Goal: Task Accomplishment & Management: Manage account settings

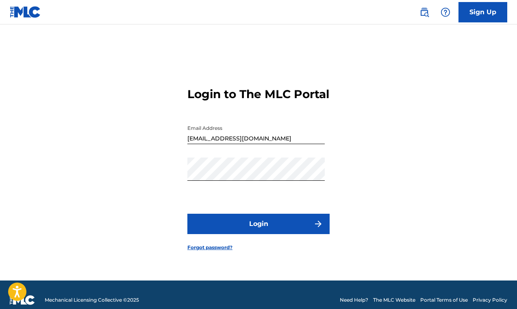
click at [264, 233] on button "Login" at bounding box center [259, 224] width 142 height 20
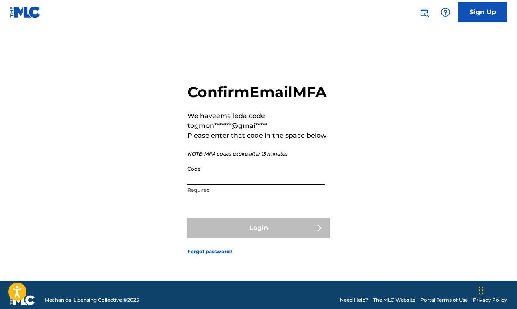
click at [203, 183] on input "Code" at bounding box center [256, 172] width 137 height 23
paste input "633342"
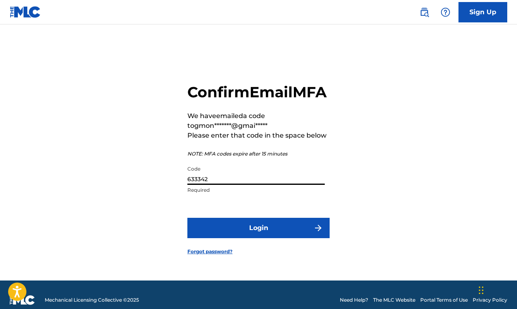
type input "633342"
click at [255, 237] on button "Login" at bounding box center [259, 228] width 142 height 20
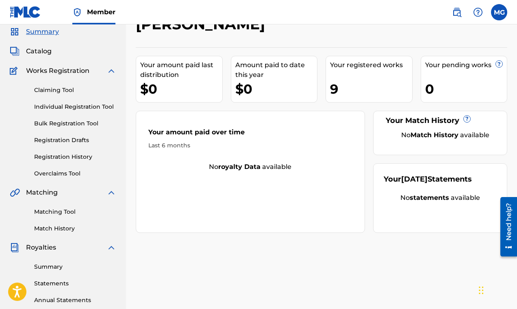
scroll to position [39, 0]
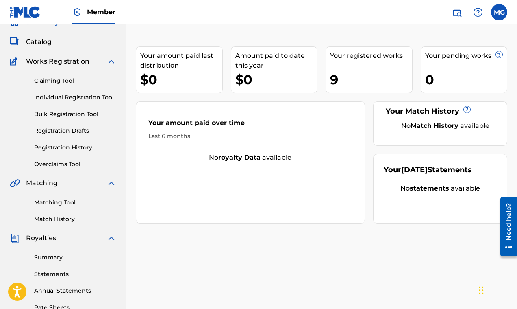
click at [67, 132] on link "Registration Drafts" at bounding box center [75, 130] width 82 height 9
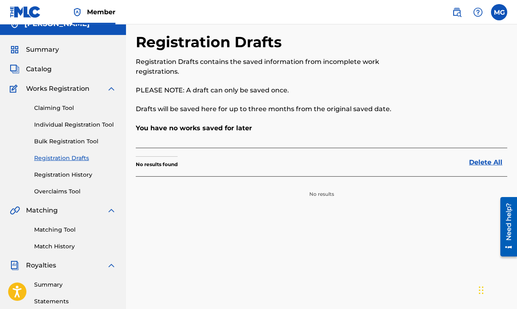
scroll to position [13, 0]
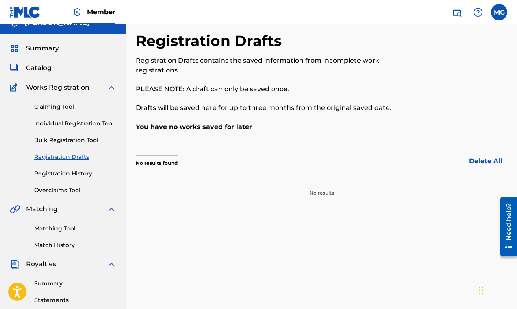
click at [61, 172] on link "Registration History" at bounding box center [75, 173] width 82 height 9
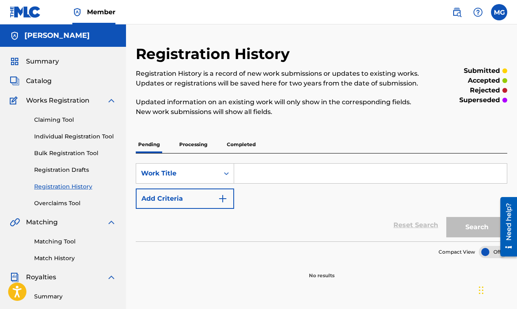
click at [62, 204] on link "Overclaims Tool" at bounding box center [75, 203] width 82 height 9
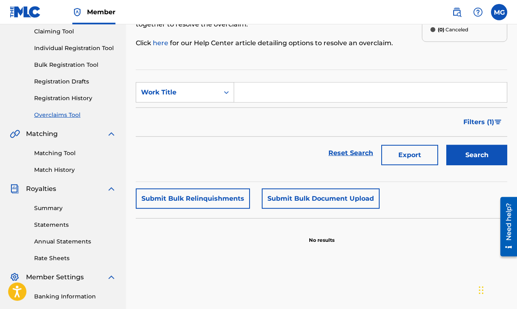
scroll to position [65, 0]
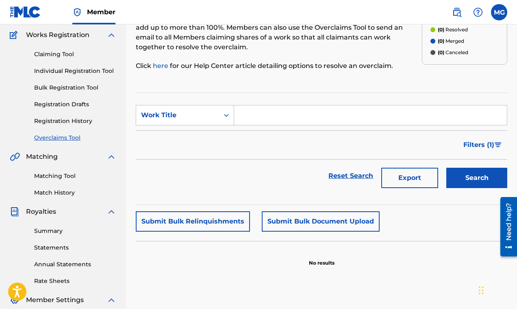
click at [57, 137] on link "Overclaims Tool" at bounding box center [75, 137] width 82 height 9
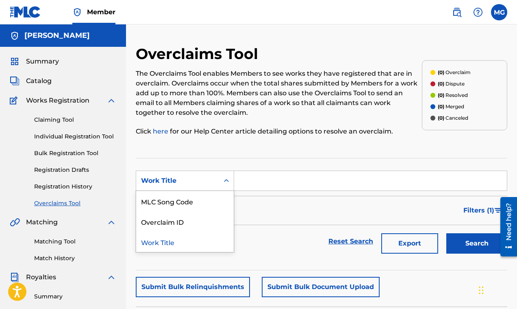
click at [219, 178] on div "Work Title" at bounding box center [177, 180] width 83 height 15
click at [267, 207] on div "Filters ( 1 )" at bounding box center [322, 210] width 372 height 29
click at [70, 136] on link "Individual Registration Tool" at bounding box center [75, 136] width 82 height 9
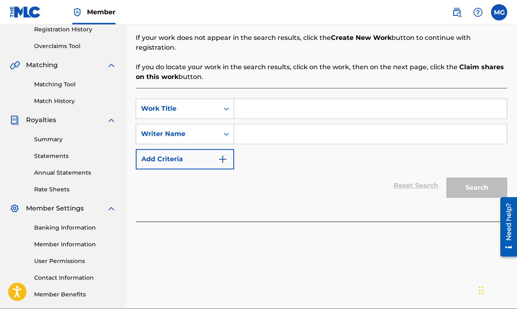
scroll to position [137, 0]
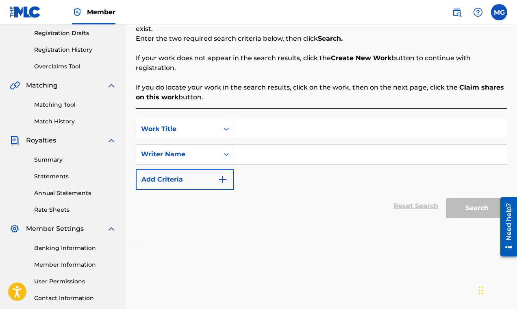
click at [54, 160] on link "Summary" at bounding box center [75, 159] width 82 height 9
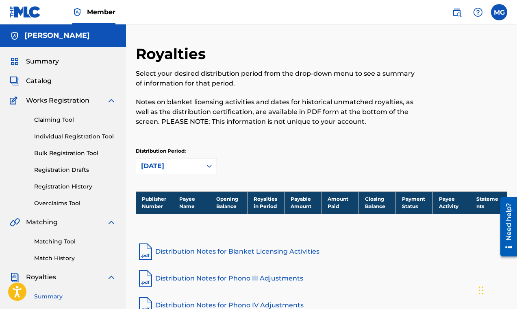
click at [66, 137] on link "Individual Registration Tool" at bounding box center [75, 136] width 82 height 9
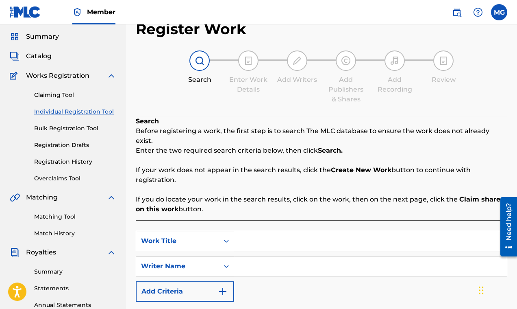
scroll to position [13, 0]
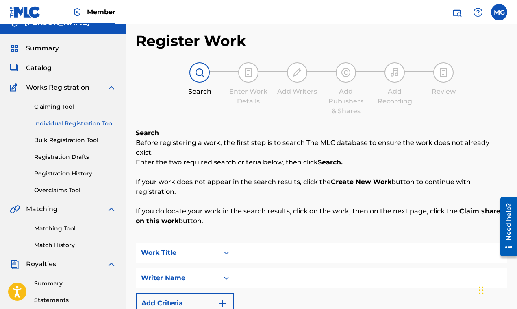
click at [57, 105] on link "Claiming Tool" at bounding box center [75, 107] width 82 height 9
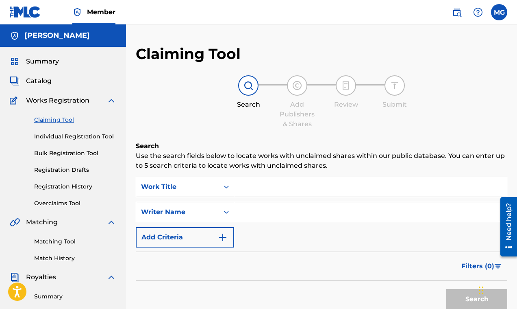
click at [62, 135] on link "Individual Registration Tool" at bounding box center [75, 136] width 82 height 9
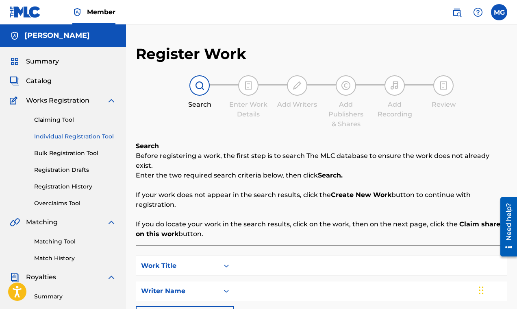
click at [58, 152] on link "Bulk Registration Tool" at bounding box center [75, 153] width 82 height 9
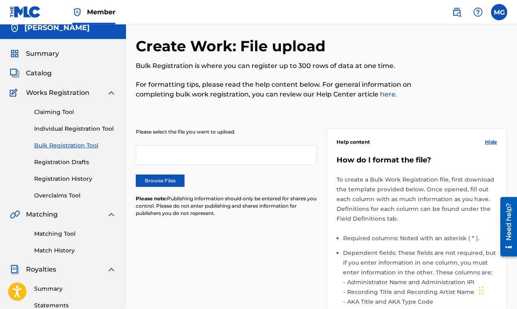
scroll to position [33, 0]
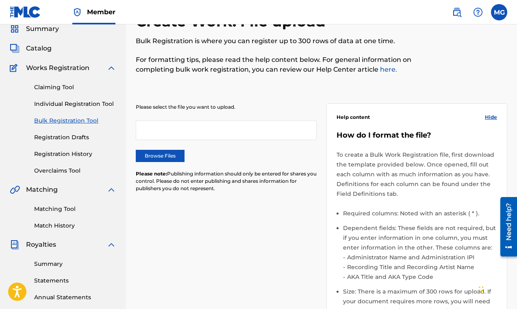
click at [58, 137] on link "Registration Drafts" at bounding box center [75, 137] width 82 height 9
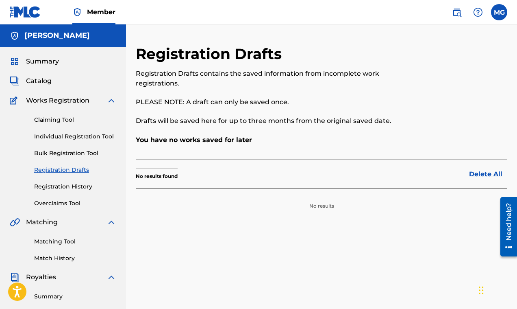
click at [64, 186] on link "Registration History" at bounding box center [75, 186] width 82 height 9
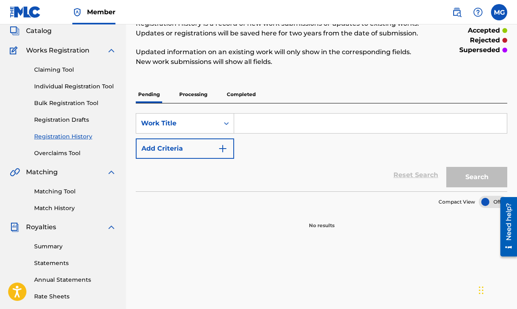
scroll to position [52, 0]
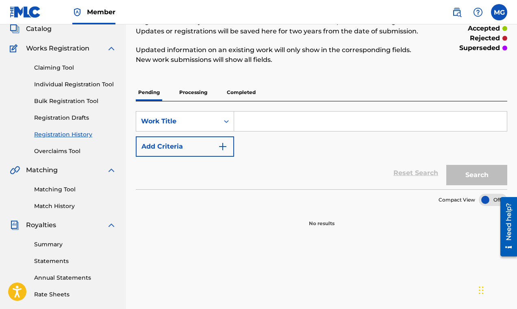
click at [61, 153] on link "Overclaims Tool" at bounding box center [75, 151] width 82 height 9
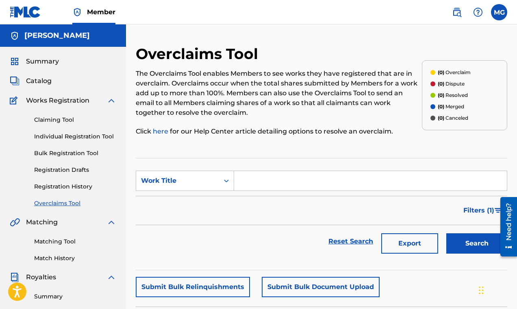
click at [37, 80] on span "Catalog" at bounding box center [39, 81] width 26 height 10
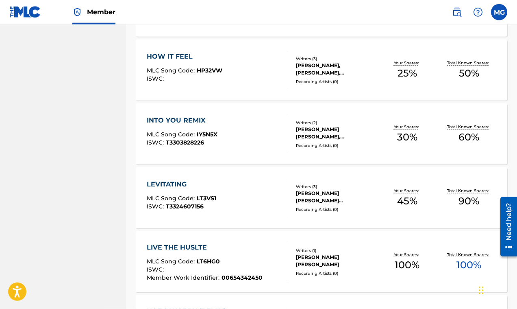
scroll to position [555, 0]
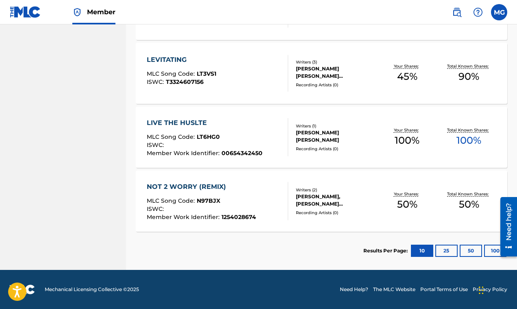
click at [446, 251] on button "25" at bounding box center [447, 250] width 22 height 12
click at [193, 185] on div "NOT 2 WORRY (REMIX)" at bounding box center [201, 187] width 109 height 10
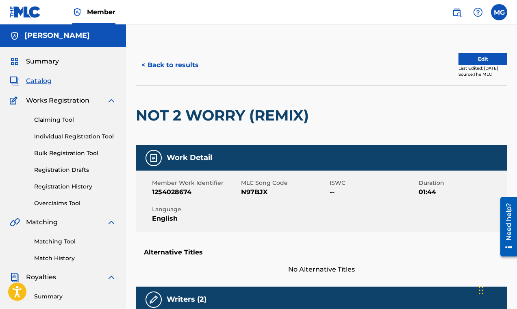
click at [465, 59] on button "Edit" at bounding box center [483, 59] width 49 height 12
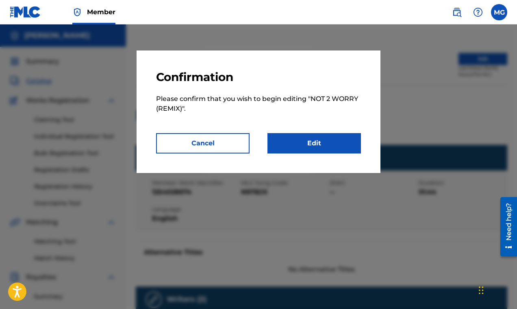
click at [314, 140] on link "Edit" at bounding box center [315, 143] width 94 height 20
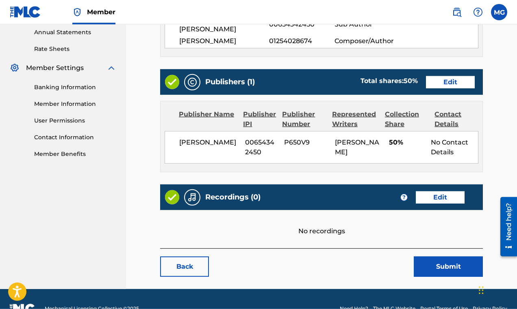
scroll to position [306, 0]
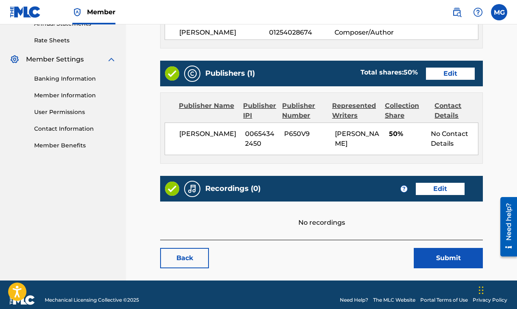
click at [436, 183] on link "Edit" at bounding box center [440, 189] width 49 height 12
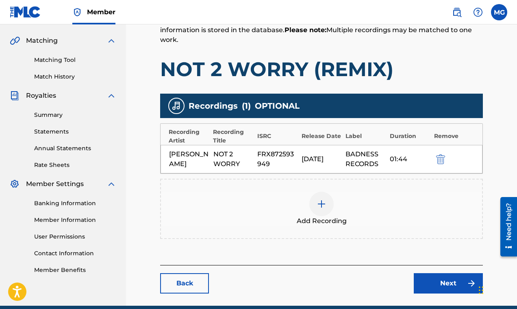
scroll to position [217, 0]
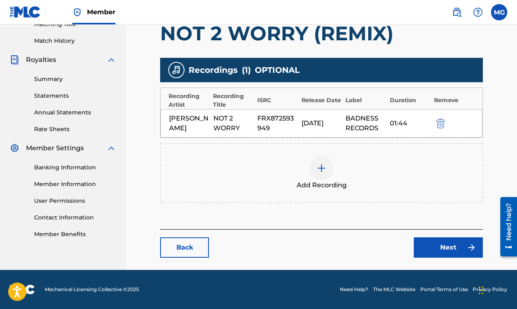
click at [451, 249] on link "Next" at bounding box center [448, 247] width 69 height 20
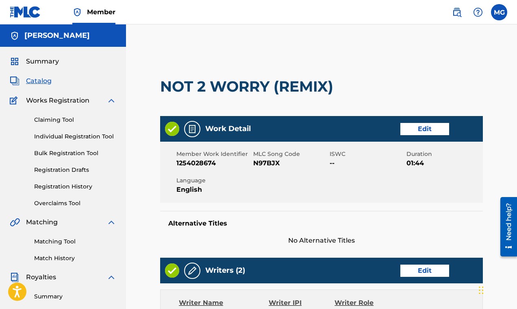
click at [55, 122] on link "Claiming Tool" at bounding box center [75, 120] width 82 height 9
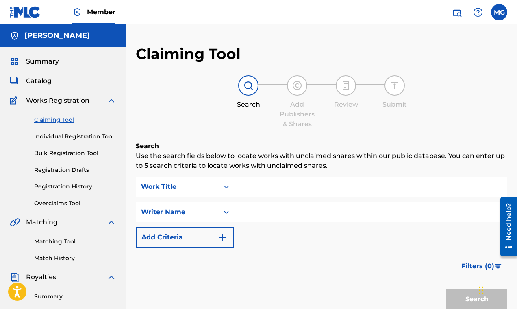
click at [262, 182] on input "Search Form" at bounding box center [370, 187] width 273 height 20
click at [258, 215] on input "Search Form" at bounding box center [370, 212] width 273 height 20
click at [222, 212] on div "Writer Name" at bounding box center [185, 212] width 98 height 20
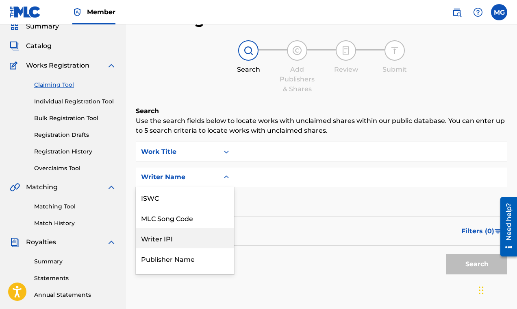
scroll to position [36, 0]
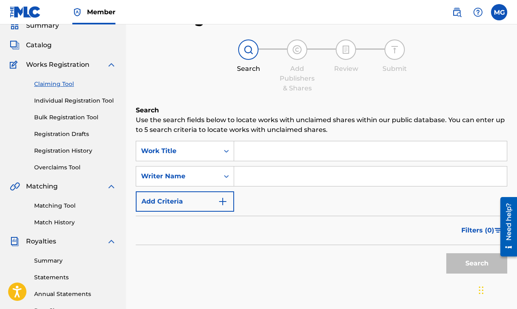
click at [257, 177] on input "Search Form" at bounding box center [370, 176] width 273 height 20
click at [63, 118] on link "Bulk Registration Tool" at bounding box center [75, 117] width 82 height 9
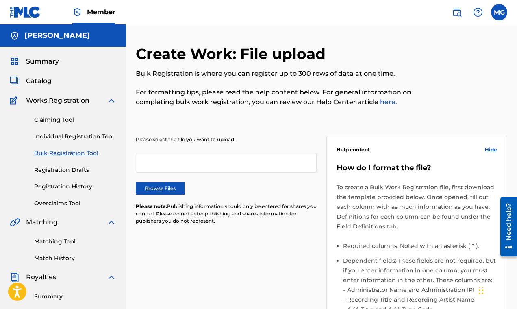
click at [57, 139] on link "Individual Registration Tool" at bounding box center [75, 136] width 82 height 9
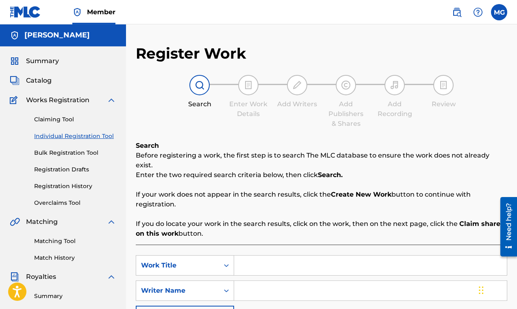
scroll to position [33, 0]
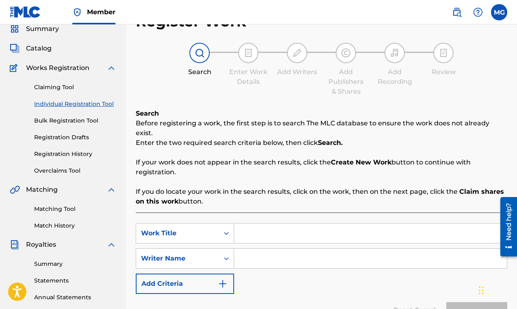
click at [60, 156] on link "Registration History" at bounding box center [75, 154] width 82 height 9
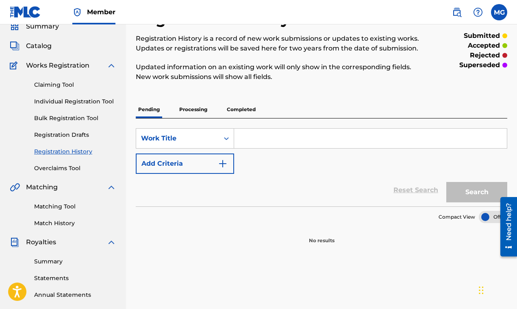
scroll to position [39, 0]
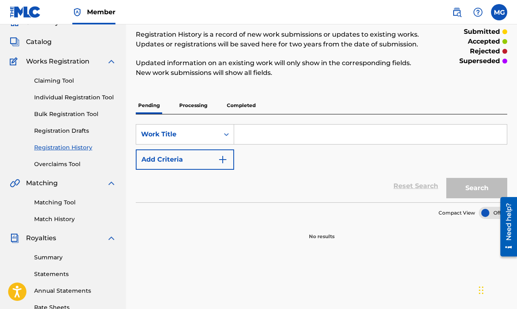
click at [55, 164] on link "Overclaims Tool" at bounding box center [75, 164] width 82 height 9
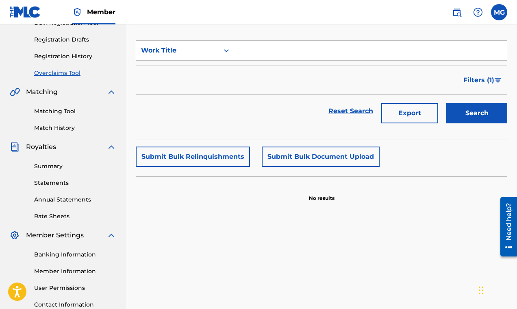
scroll to position [52, 0]
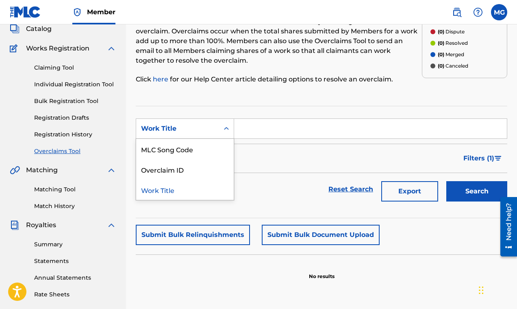
click at [217, 132] on div "Work Title" at bounding box center [177, 128] width 83 height 15
click at [218, 170] on div "Overclaim ID" at bounding box center [185, 169] width 98 height 20
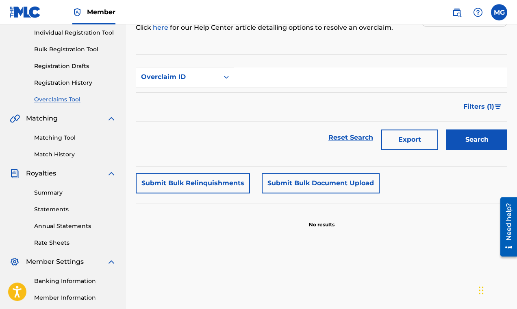
scroll to position [130, 0]
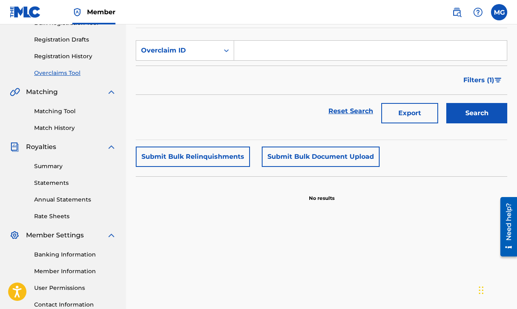
click at [53, 167] on link "Summary" at bounding box center [75, 166] width 82 height 9
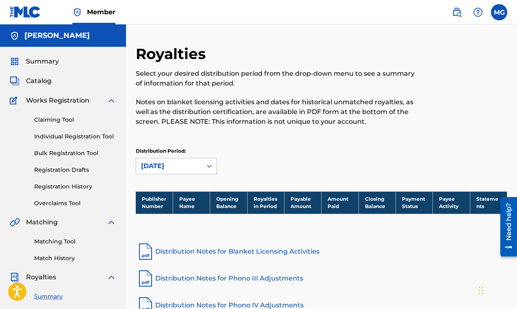
click at [45, 187] on link "Registration History" at bounding box center [75, 186] width 82 height 9
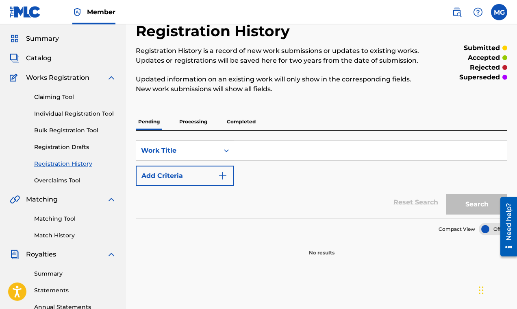
scroll to position [20, 0]
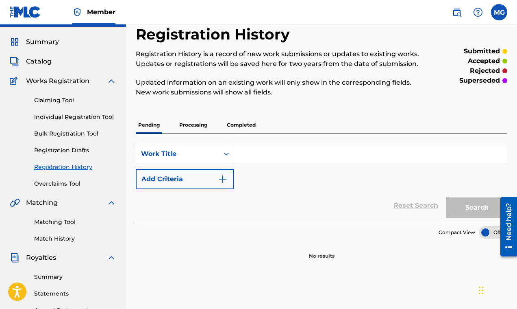
click at [193, 127] on p "Processing" at bounding box center [193, 124] width 33 height 17
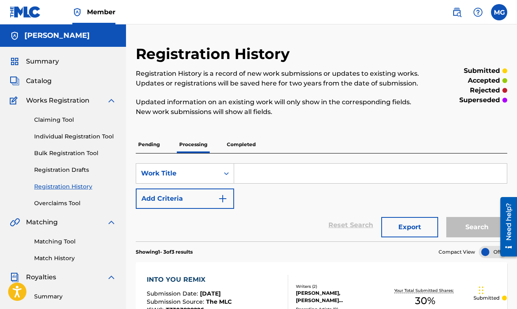
click at [236, 144] on p "Completed" at bounding box center [242, 144] width 34 height 17
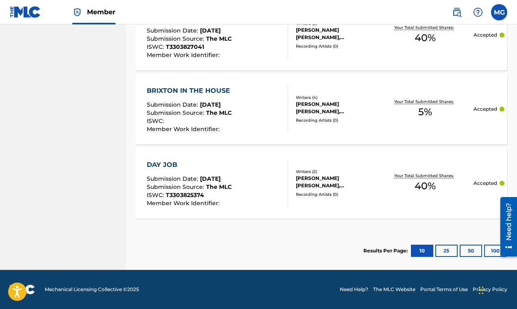
scroll to position [592, 0]
click at [443, 252] on button "25" at bounding box center [447, 250] width 22 height 12
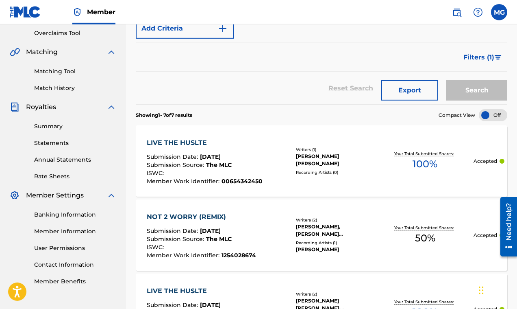
scroll to position [170, 0]
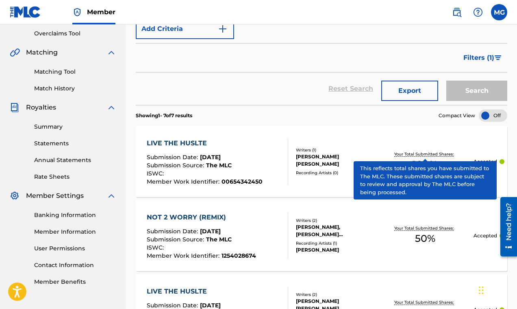
click at [424, 155] on p "Your Total Submitted Shares:" at bounding box center [425, 154] width 61 height 6
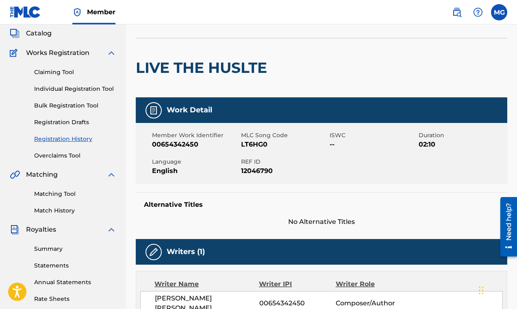
scroll to position [26, 0]
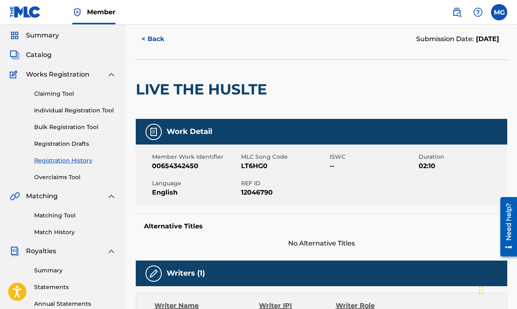
click at [57, 129] on link "Bulk Registration Tool" at bounding box center [75, 127] width 82 height 9
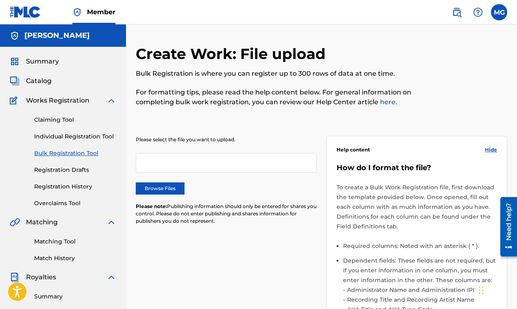
click at [59, 120] on link "Claiming Tool" at bounding box center [75, 120] width 82 height 9
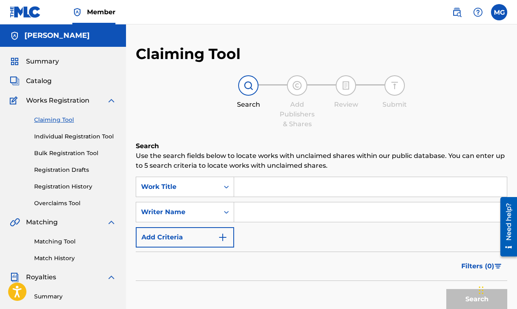
click at [285, 212] on input "Search Form" at bounding box center [370, 212] width 273 height 20
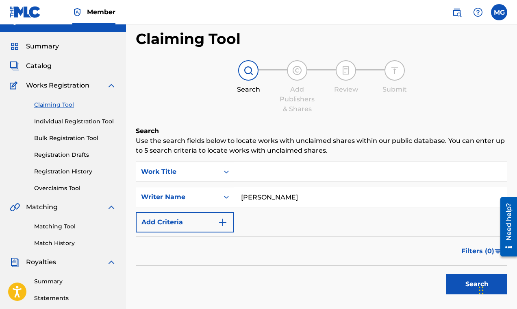
scroll to position [85, 0]
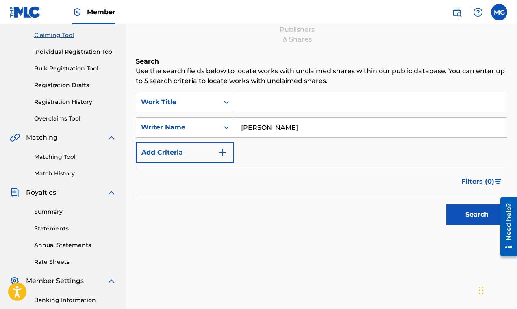
type input "[PERSON_NAME]"
click at [471, 218] on button "Search" at bounding box center [477, 214] width 61 height 20
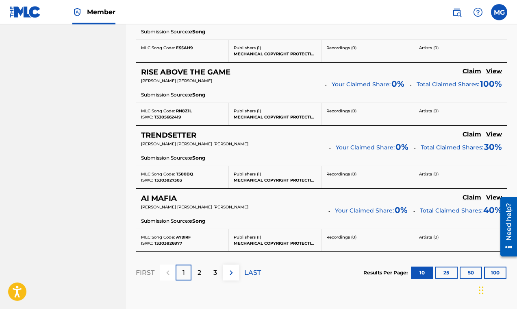
scroll to position [768, 0]
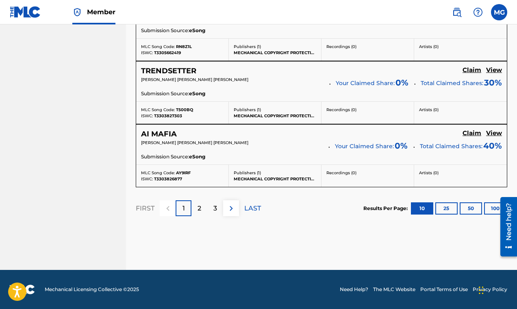
click at [447, 212] on button "25" at bounding box center [447, 208] width 22 height 12
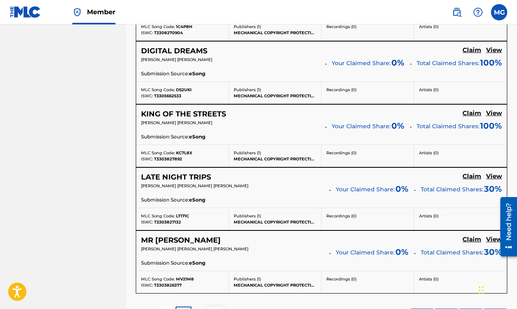
scroll to position [1714, 0]
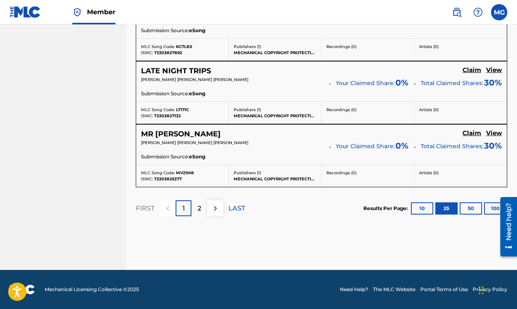
click at [196, 208] on div "2" at bounding box center [200, 208] width 16 height 16
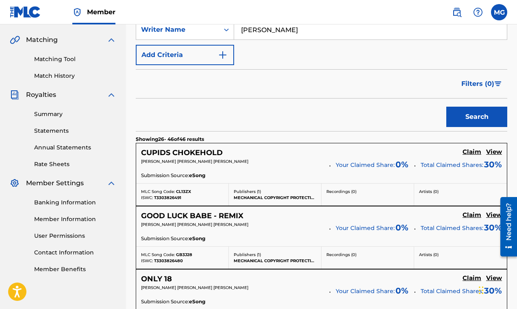
scroll to position [104, 0]
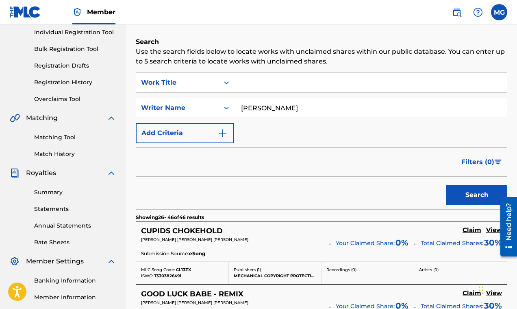
click at [249, 111] on input "[PERSON_NAME]" at bounding box center [370, 108] width 273 height 20
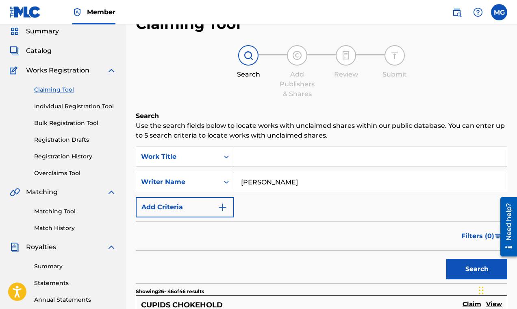
scroll to position [26, 0]
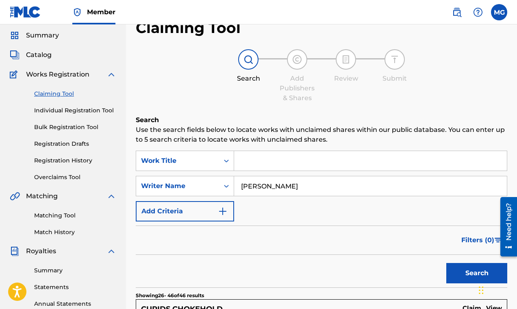
click at [55, 94] on link "Claiming Tool" at bounding box center [75, 93] width 82 height 9
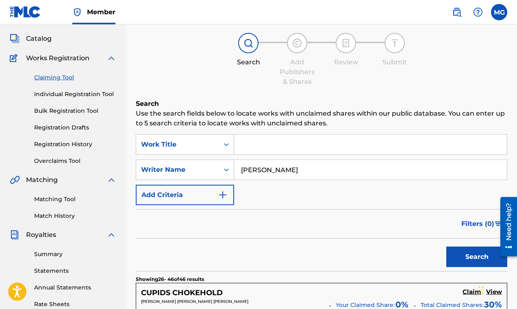
scroll to position [0, 0]
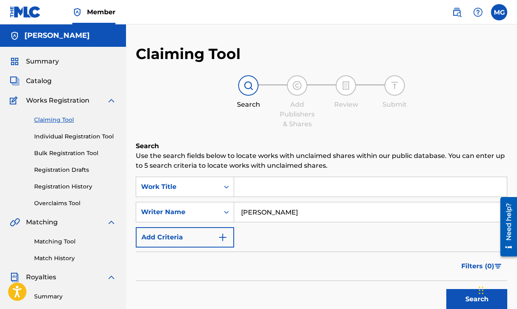
click at [501, 15] on label at bounding box center [499, 12] width 16 height 16
click at [499, 12] on input "MG [PERSON_NAME] [EMAIL_ADDRESS][DOMAIN_NAME] Notification Preferences Profile …" at bounding box center [499, 12] width 0 height 0
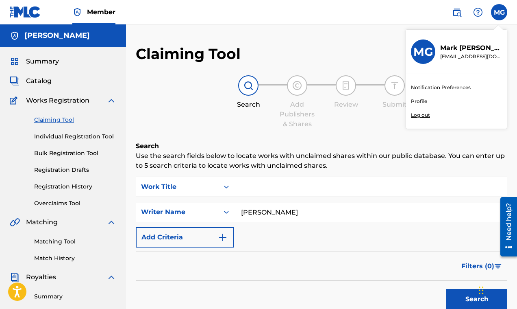
click at [429, 90] on link "Notification Preferences" at bounding box center [441, 87] width 60 height 7
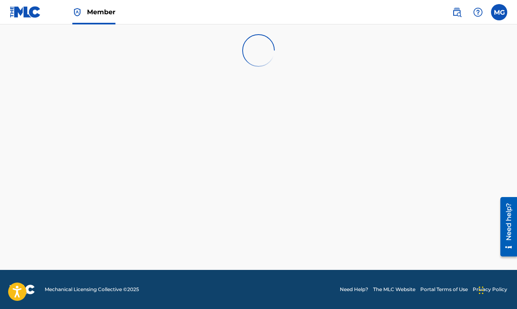
click at [478, 12] on img at bounding box center [478, 12] width 10 height 10
click at [470, 52] on p "View portal intro" at bounding box center [478, 54] width 69 height 20
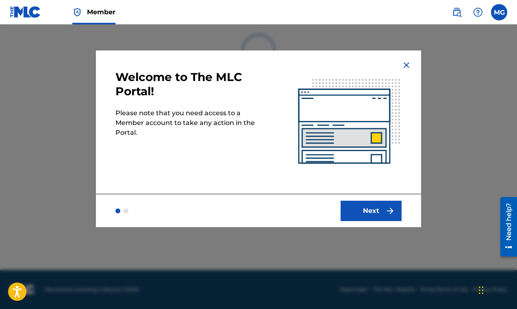
click at [377, 210] on button "Next" at bounding box center [371, 211] width 61 height 20
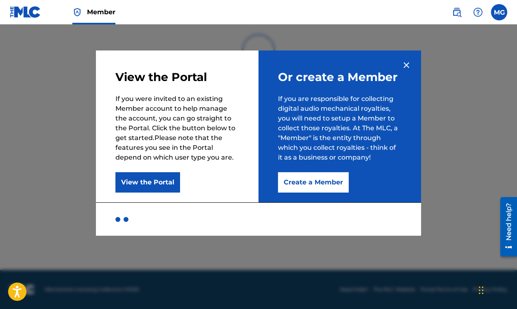
click at [150, 183] on button "View the Portal" at bounding box center [148, 182] width 65 height 20
